Goal: Task Accomplishment & Management: Complete application form

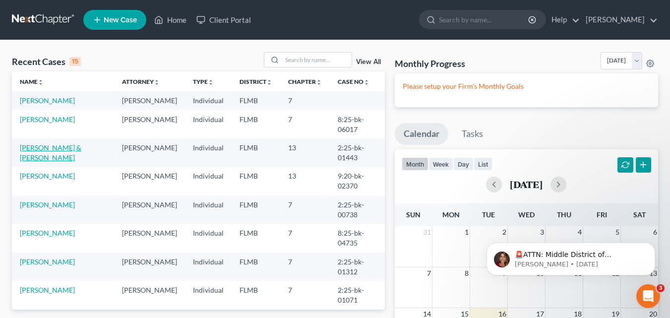
click at [42, 160] on link "[PERSON_NAME] & [PERSON_NAME]" at bounding box center [50, 152] width 61 height 18
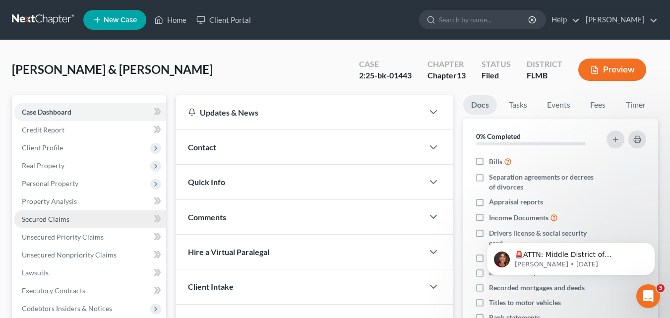
click at [52, 223] on link "Secured Claims" at bounding box center [90, 219] width 152 height 18
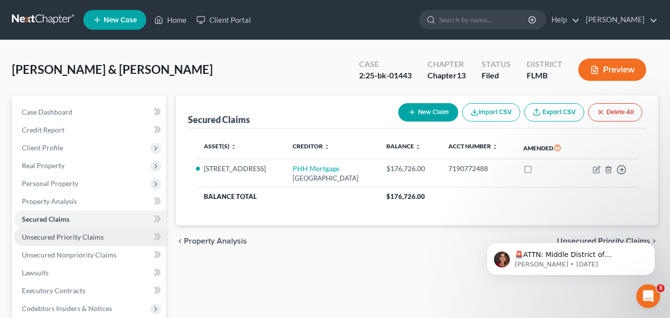
click at [49, 236] on span "Unsecured Priority Claims" at bounding box center [63, 236] width 82 height 8
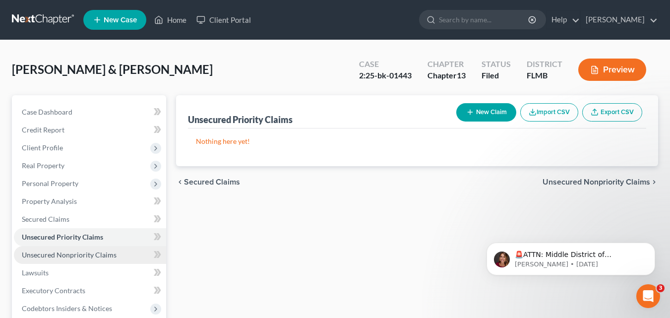
click at [74, 257] on span "Unsecured Nonpriority Claims" at bounding box center [69, 254] width 95 height 8
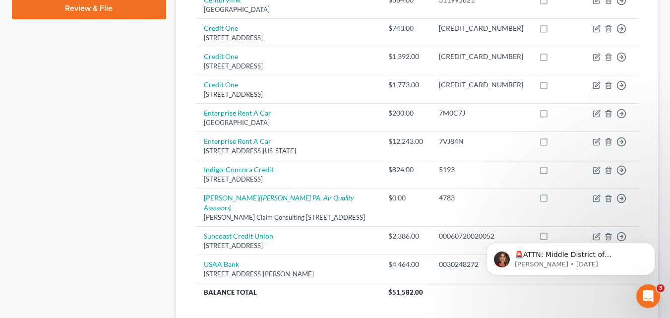
scroll to position [559, 0]
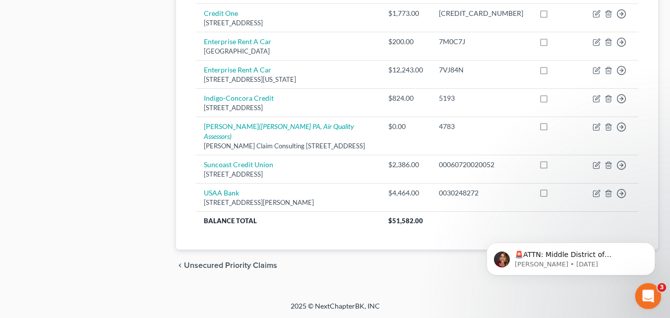
click at [648, 294] on icon "Open Intercom Messenger" at bounding box center [646, 294] width 16 height 16
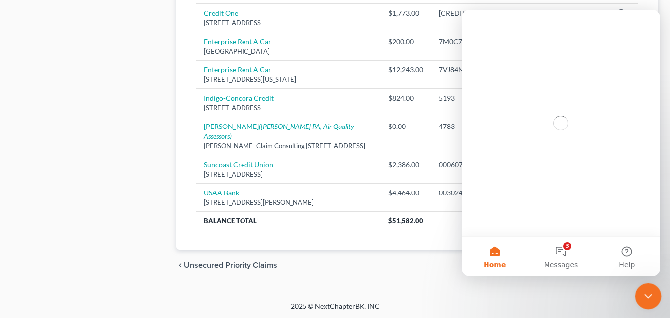
scroll to position [0, 0]
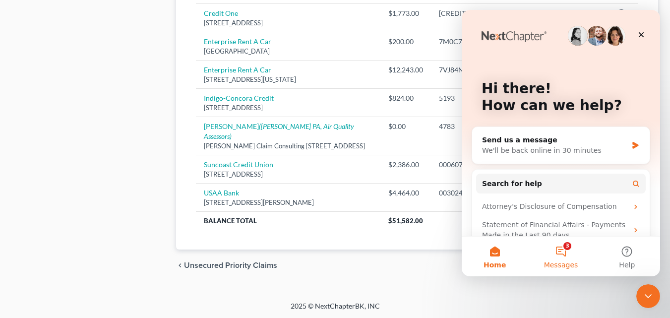
click at [559, 256] on button "3 Messages" at bounding box center [560, 256] width 66 height 40
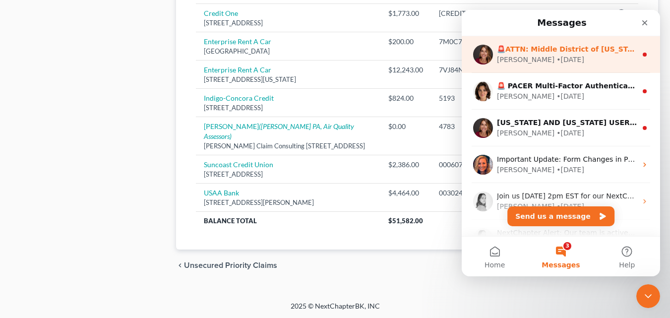
click at [557, 64] on div "[PERSON_NAME] • [DATE]" at bounding box center [567, 60] width 140 height 10
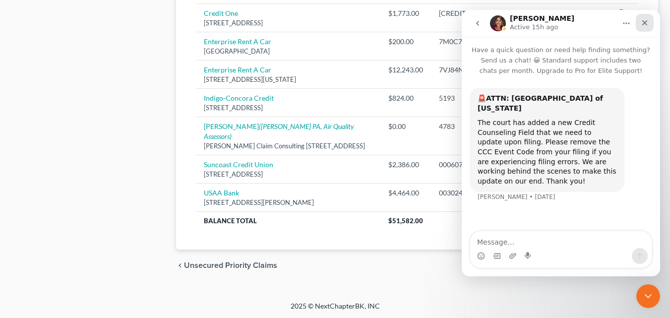
click at [647, 25] on icon "Close" at bounding box center [644, 23] width 8 height 8
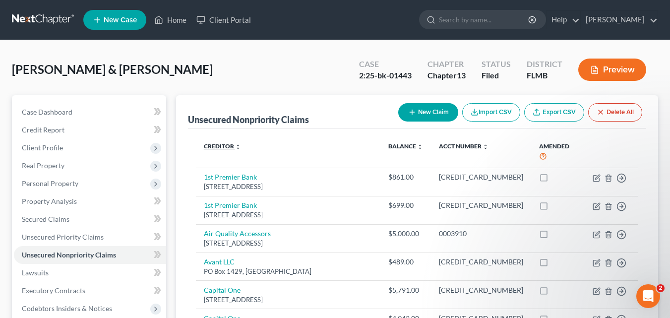
click at [237, 145] on icon "unfold_more" at bounding box center [238, 147] width 6 height 6
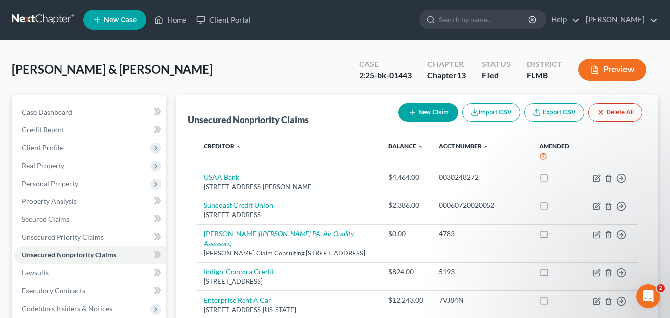
click at [237, 145] on icon "expand_less" at bounding box center [238, 147] width 6 height 6
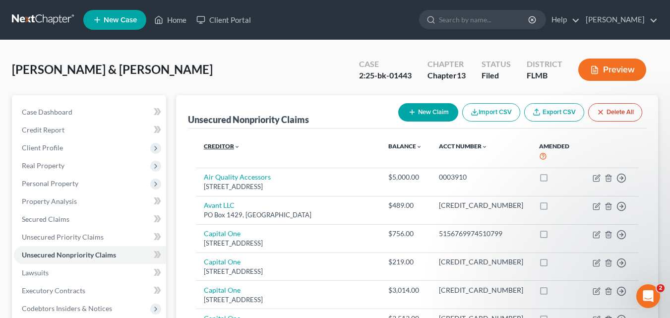
click at [237, 145] on icon "expand_more" at bounding box center [237, 147] width 6 height 6
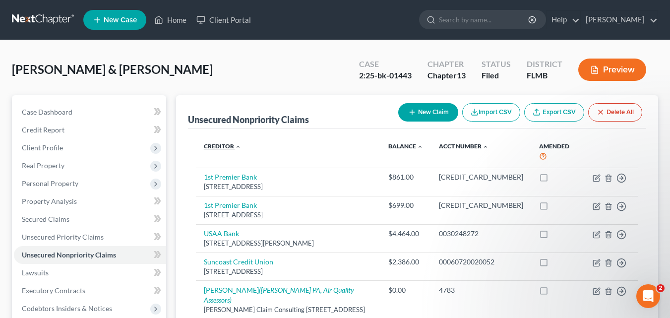
click at [237, 145] on icon "expand_less" at bounding box center [238, 147] width 6 height 6
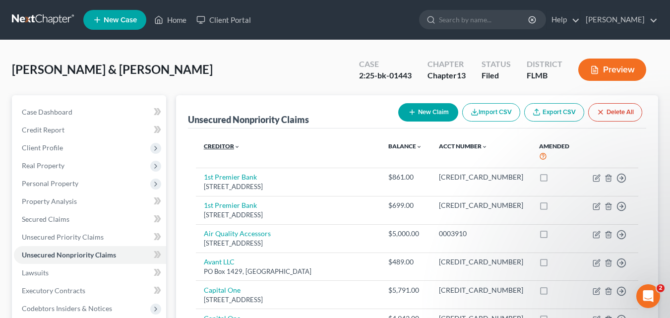
click at [237, 145] on icon "expand_more" at bounding box center [237, 147] width 6 height 6
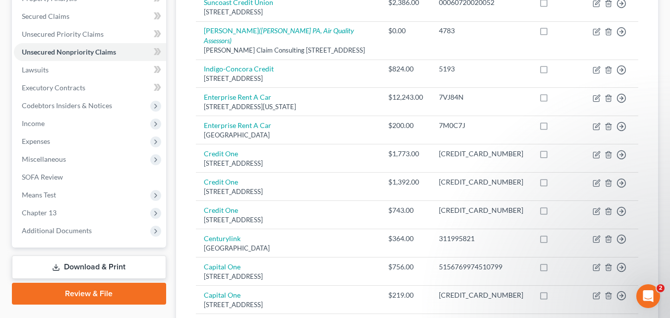
scroll to position [63, 0]
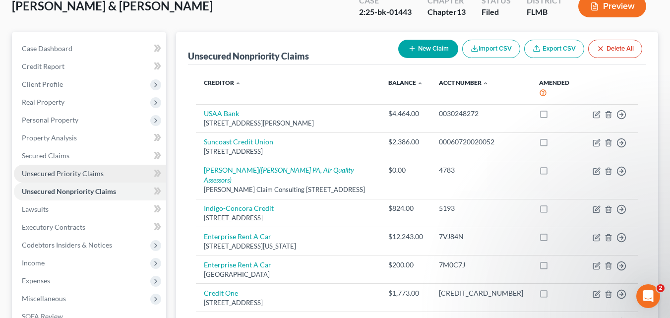
click at [62, 177] on span "Unsecured Priority Claims" at bounding box center [63, 173] width 82 height 8
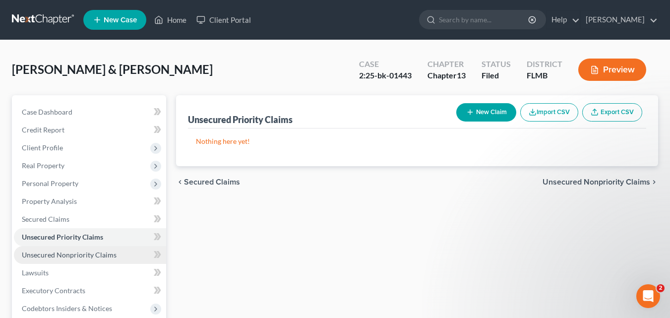
click at [72, 254] on span "Unsecured Nonpriority Claims" at bounding box center [69, 254] width 95 height 8
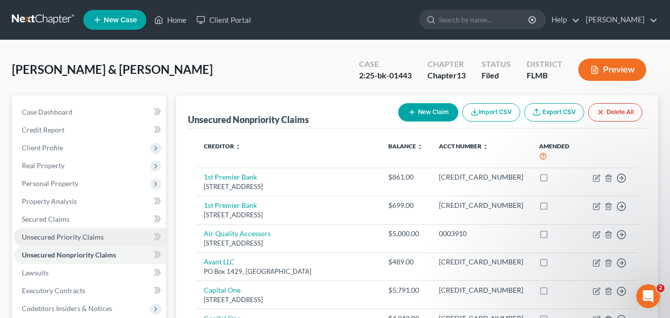
click at [79, 242] on link "Unsecured Priority Claims" at bounding box center [90, 237] width 152 height 18
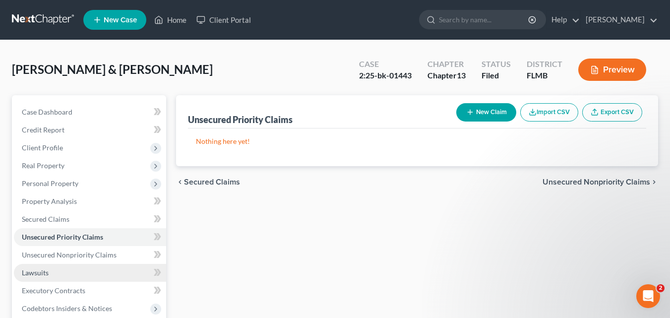
click at [61, 276] on link "Lawsuits" at bounding box center [90, 273] width 152 height 18
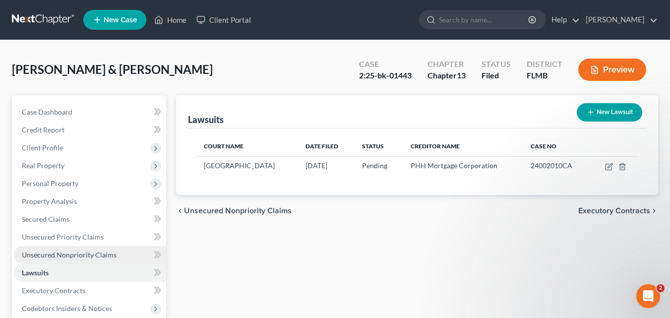
click at [93, 253] on span "Unsecured Nonpriority Claims" at bounding box center [69, 254] width 95 height 8
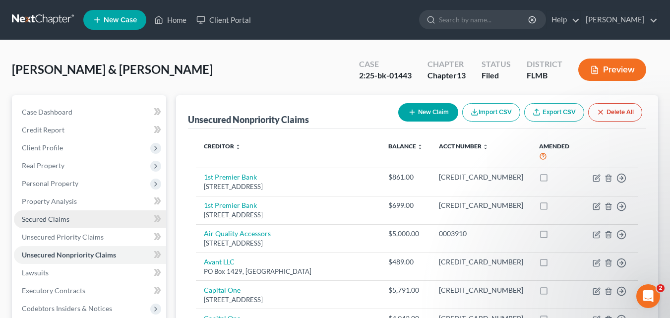
click at [45, 218] on span "Secured Claims" at bounding box center [46, 219] width 48 height 8
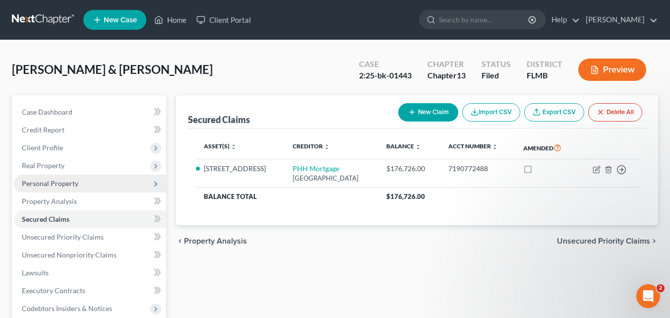
click at [48, 180] on span "Personal Property" at bounding box center [50, 183] width 57 height 8
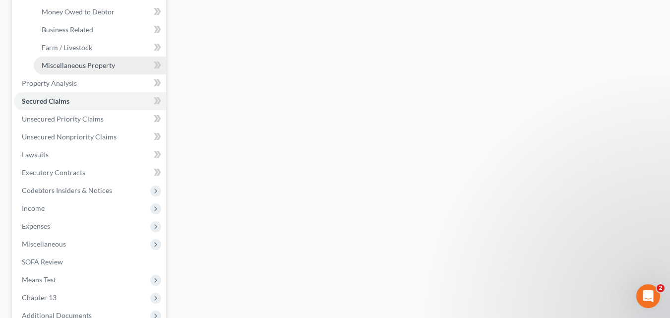
scroll to position [297, 0]
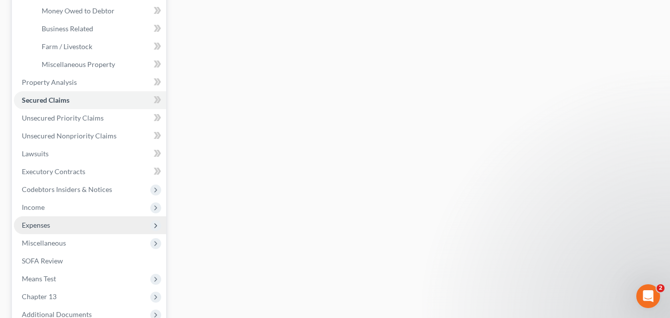
click at [42, 229] on span "Expenses" at bounding box center [90, 225] width 152 height 18
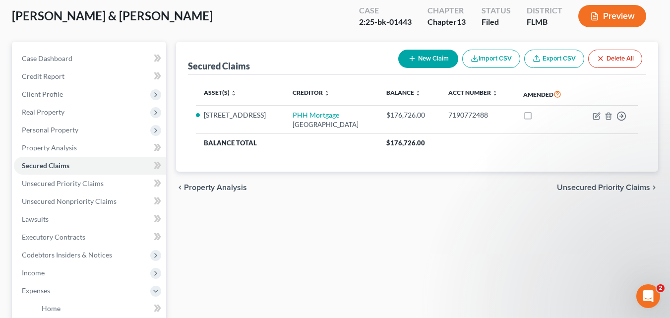
scroll to position [0, 0]
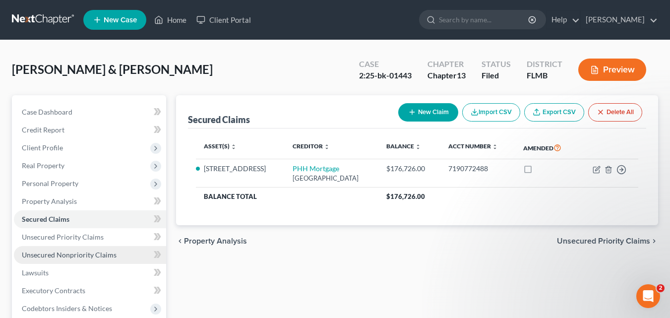
click at [69, 256] on span "Unsecured Nonpriority Claims" at bounding box center [69, 254] width 95 height 8
